Goal: Check status: Check status

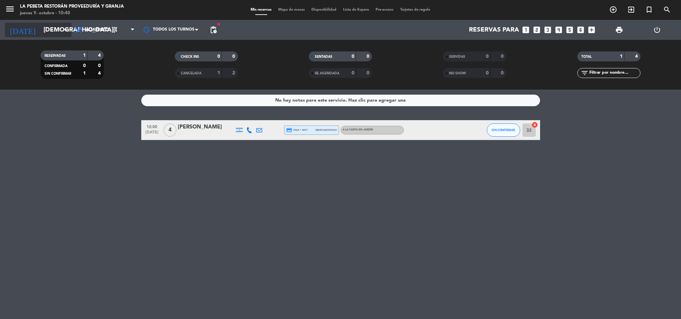
click at [47, 27] on input "[DEMOGRAPHIC_DATA][DATE]" at bounding box center [80, 30] width 80 height 14
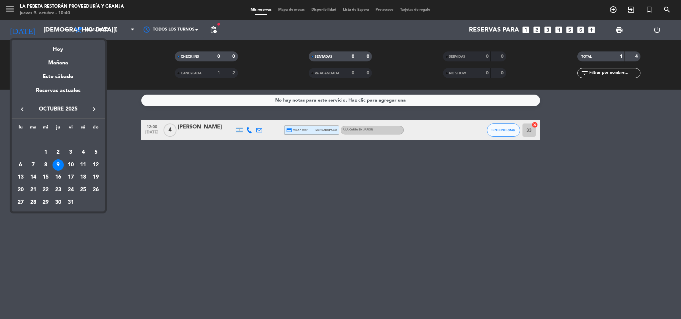
click at [70, 163] on div "10" at bounding box center [70, 165] width 11 height 11
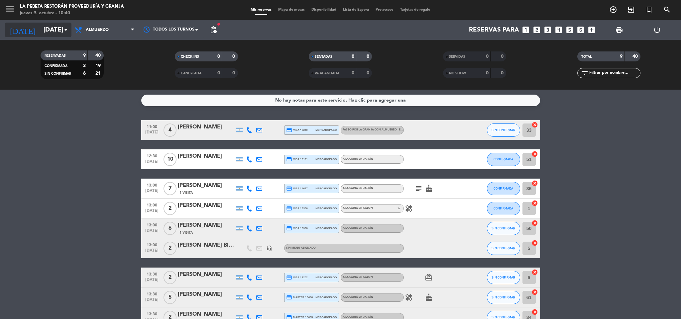
click at [53, 30] on input "[DATE]" at bounding box center [80, 30] width 80 height 14
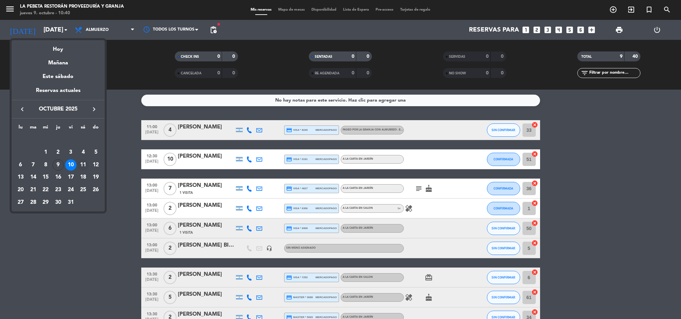
click at [82, 163] on div "11" at bounding box center [82, 165] width 11 height 11
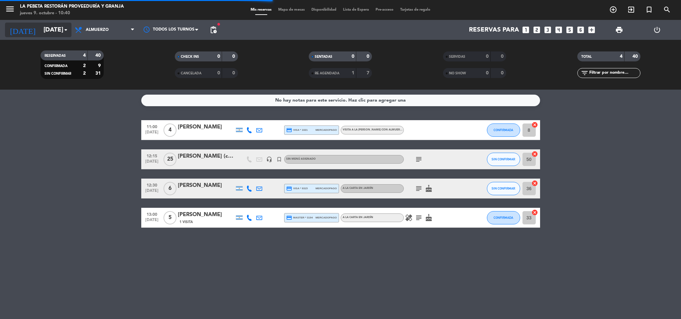
click at [49, 23] on input "[DATE]" at bounding box center [80, 30] width 80 height 14
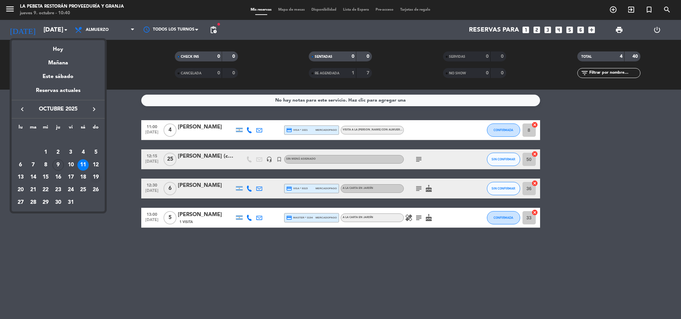
click at [96, 176] on div "19" at bounding box center [95, 177] width 11 height 11
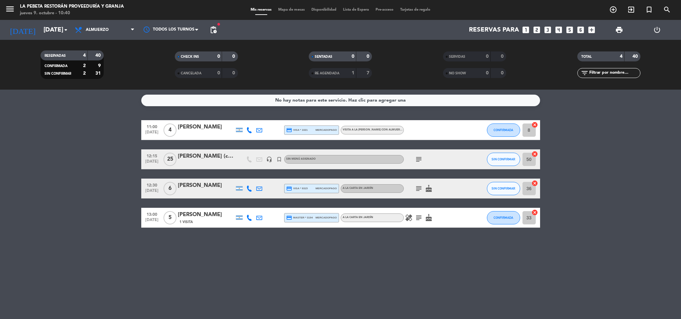
type input "[DATE]"
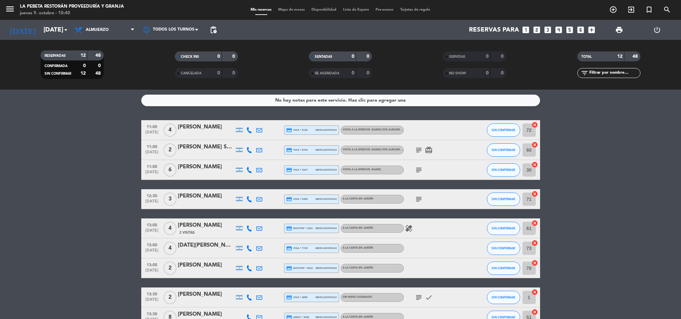
click at [420, 151] on icon "subject" at bounding box center [419, 150] width 8 height 8
click at [414, 172] on span "subject" at bounding box center [419, 170] width 10 height 8
click at [420, 171] on icon "subject" at bounding box center [419, 170] width 8 height 8
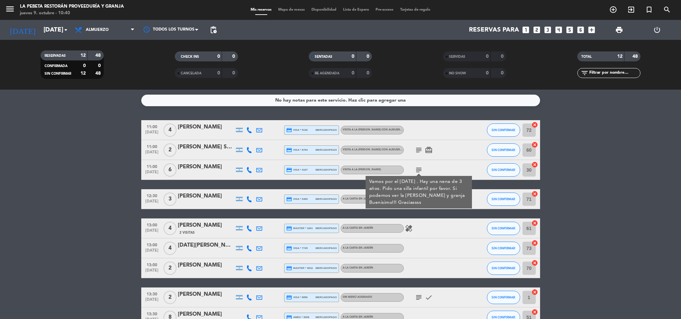
click at [393, 167] on div "VISITA A LA [PERSON_NAME]" at bounding box center [372, 170] width 63 height 9
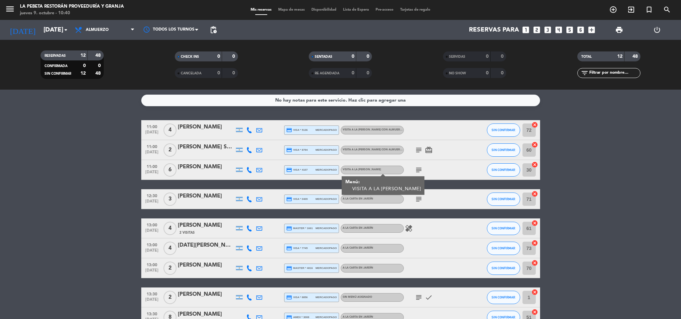
click at [432, 172] on div "subject" at bounding box center [434, 170] width 60 height 20
click at [419, 196] on icon "subject" at bounding box center [419, 199] width 8 height 8
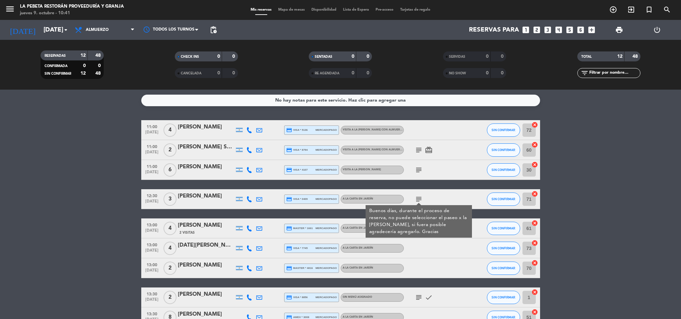
click at [419, 196] on icon "subject" at bounding box center [419, 199] width 8 height 8
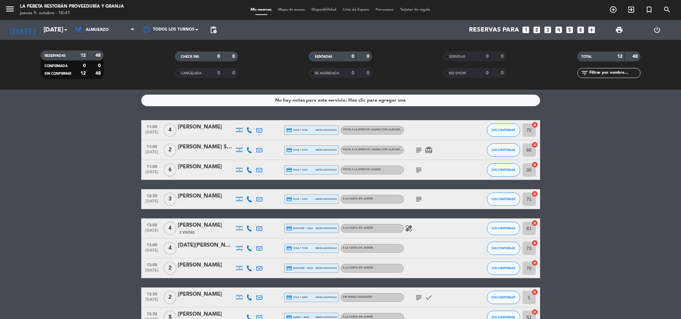
click at [419, 198] on icon "subject" at bounding box center [419, 199] width 8 height 8
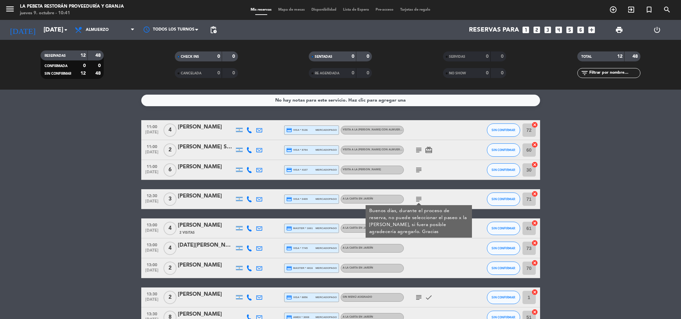
click at [442, 256] on div at bounding box center [434, 249] width 60 height 20
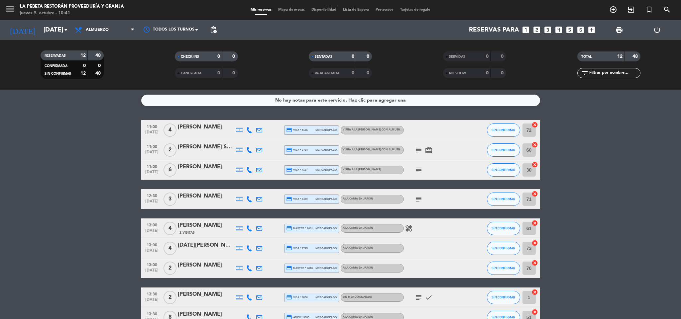
click at [408, 228] on icon "healing" at bounding box center [409, 229] width 8 height 8
click at [411, 228] on icon "healing" at bounding box center [409, 229] width 8 height 8
click at [417, 297] on icon "subject" at bounding box center [419, 298] width 8 height 8
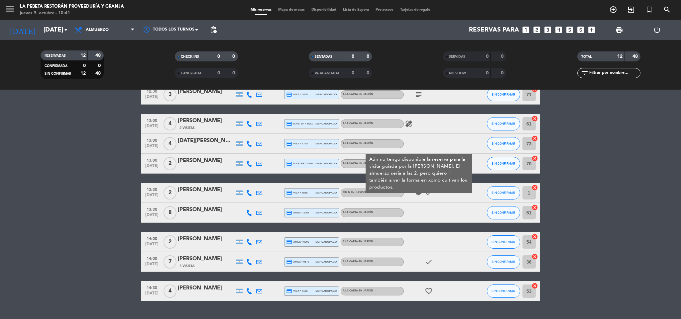
scroll to position [120, 0]
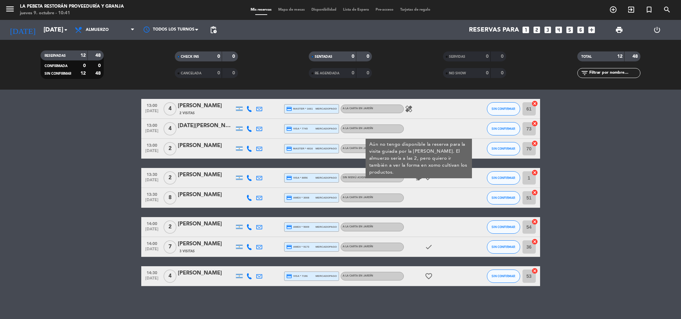
click at [153, 174] on span "13:30" at bounding box center [152, 175] width 17 height 8
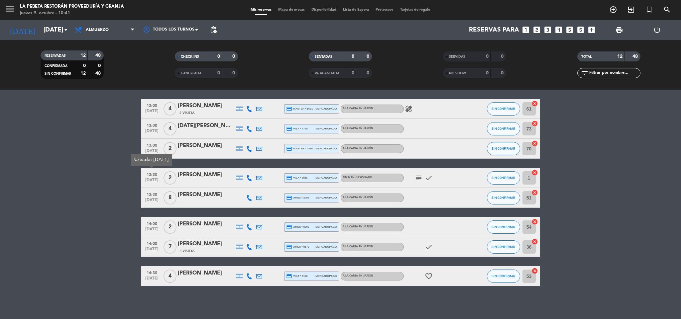
click at [192, 177] on div "[PERSON_NAME]" at bounding box center [206, 175] width 57 height 9
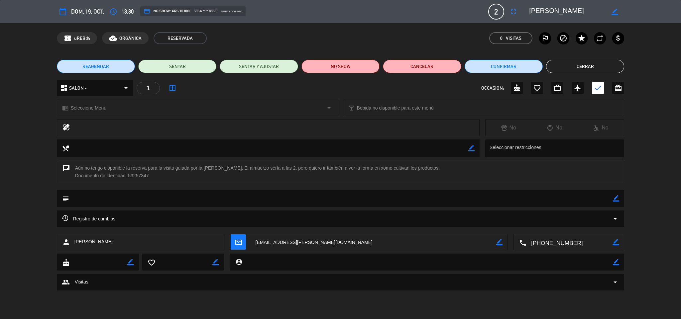
type input "[EMAIL_ADDRESS][DOMAIN_NAME]"
